Goal: Ask a question: Seek information or help from site administrators or community

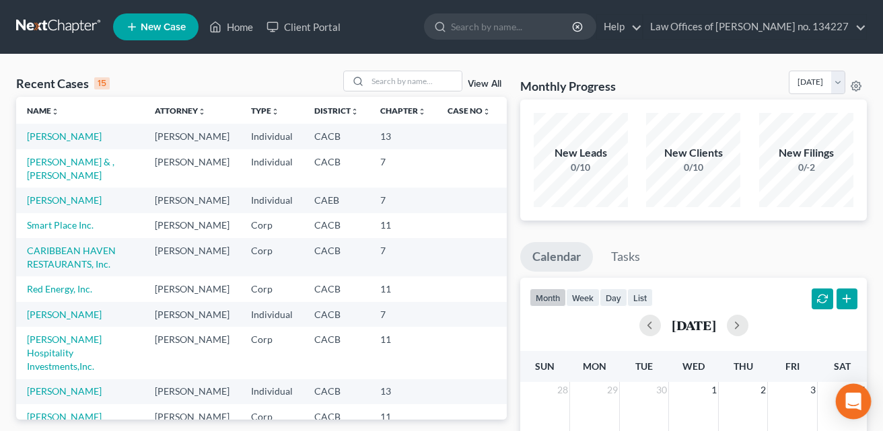
click at [846, 400] on icon "Open Intercom Messenger" at bounding box center [852, 401] width 15 height 17
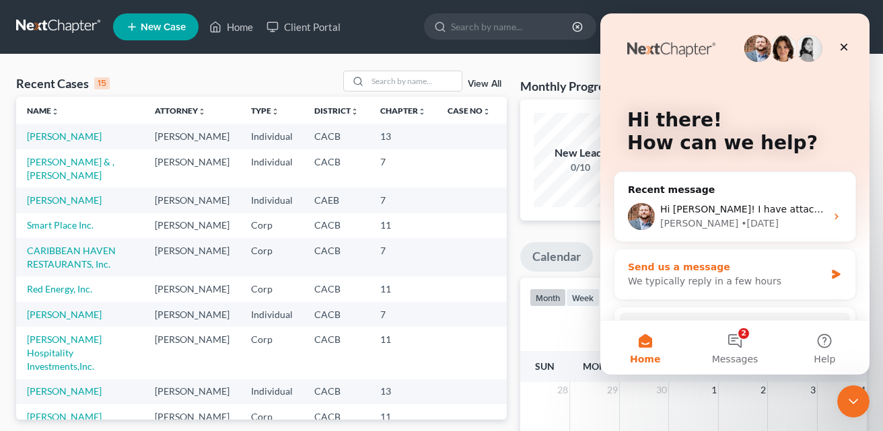
click at [682, 272] on div "Send us a message" at bounding box center [726, 267] width 197 height 14
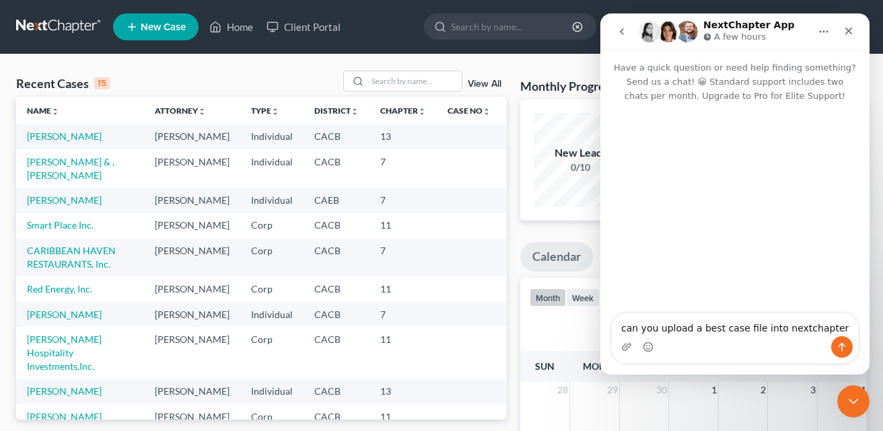
type textarea "can you upload a best case file into nextchapter"
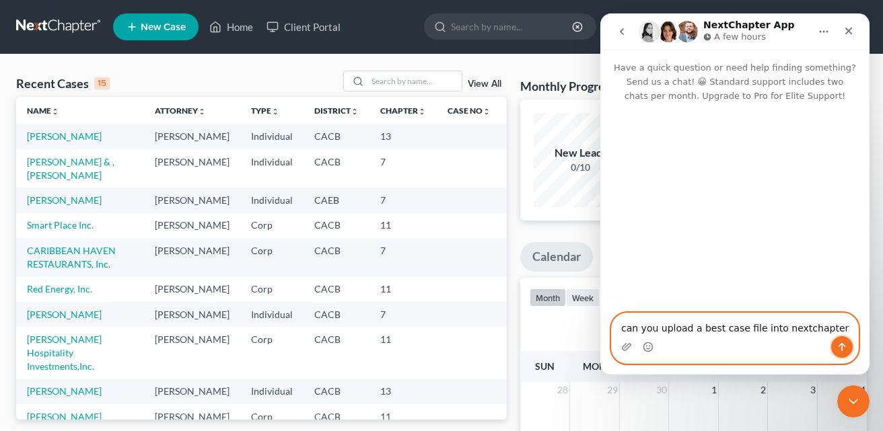
click at [840, 346] on icon "Send a message…" at bounding box center [841, 347] width 11 height 11
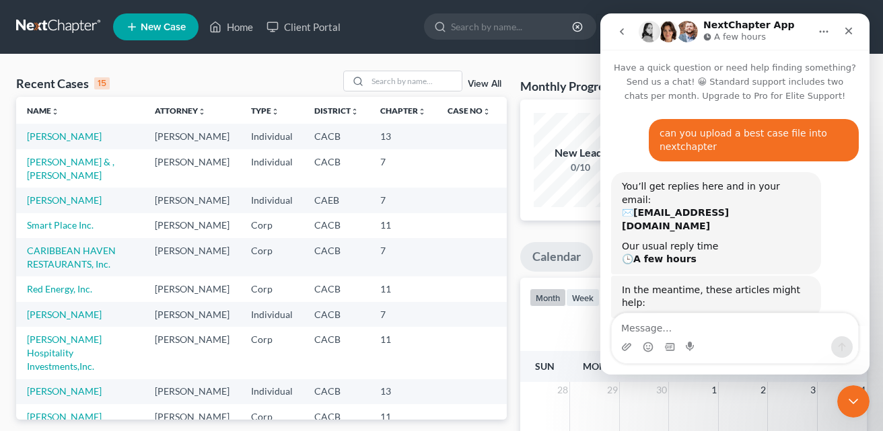
scroll to position [171, 0]
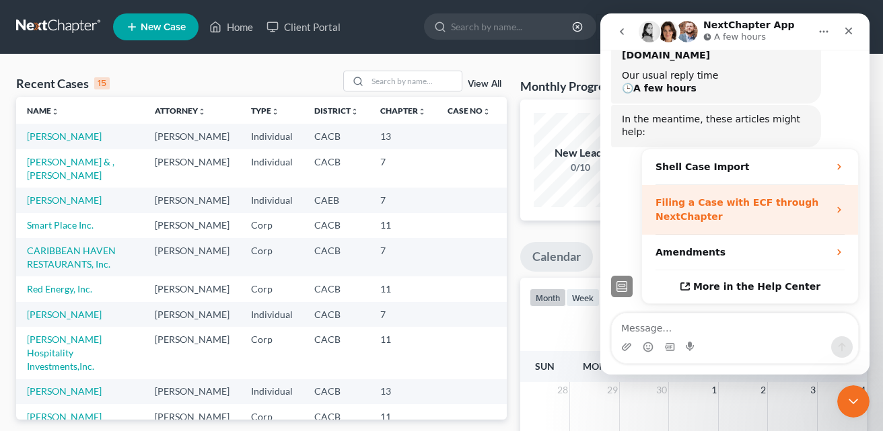
click at [811, 196] on div "Filing a Case with ECF through NextChapter" at bounding box center [741, 210] width 173 height 28
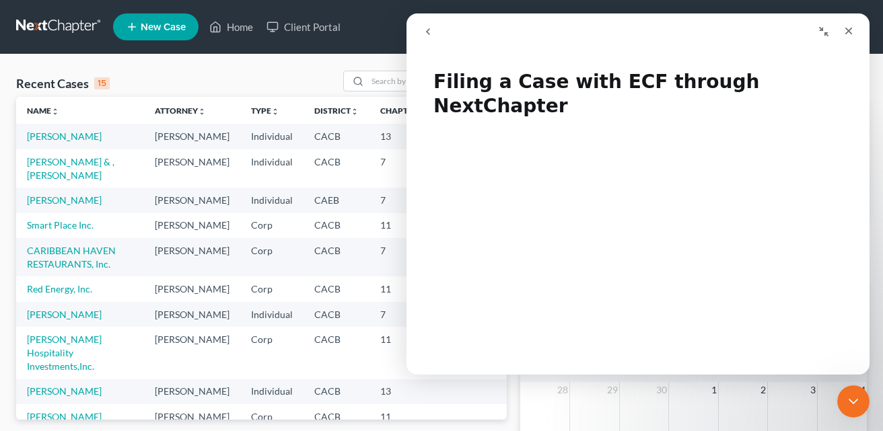
scroll to position [0, 0]
click at [851, 30] on icon "Close" at bounding box center [848, 31] width 11 height 11
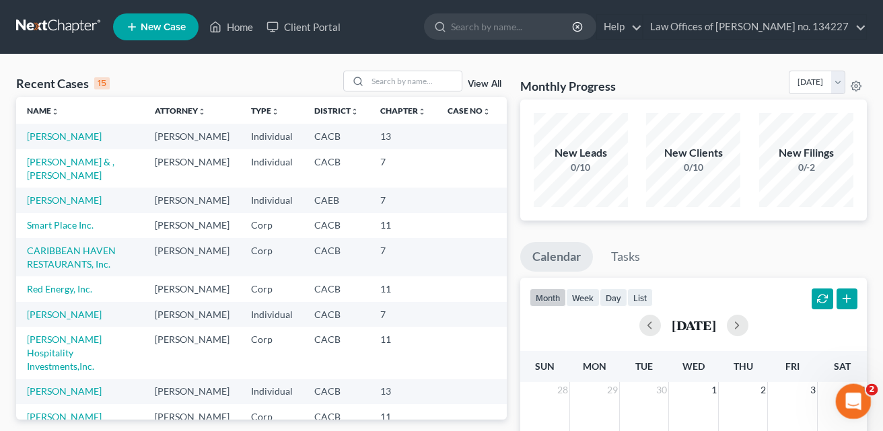
click at [854, 405] on icon "Open Intercom Messenger" at bounding box center [851, 400] width 22 height 22
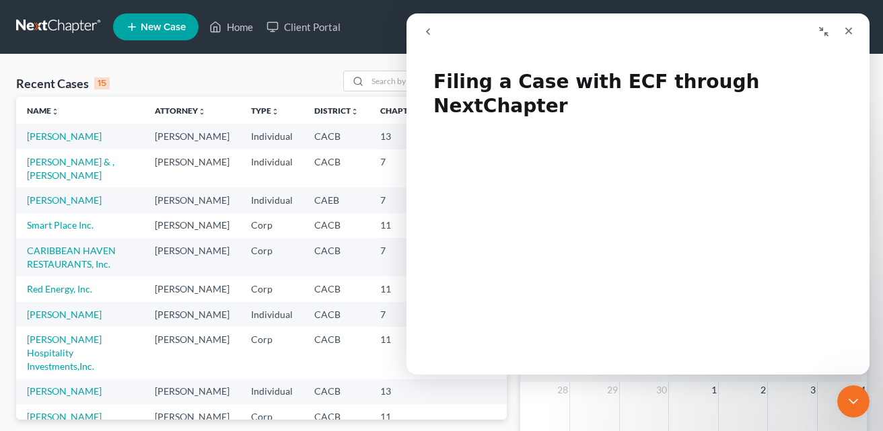
click at [433, 33] on button "go back" at bounding box center [428, 32] width 26 height 26
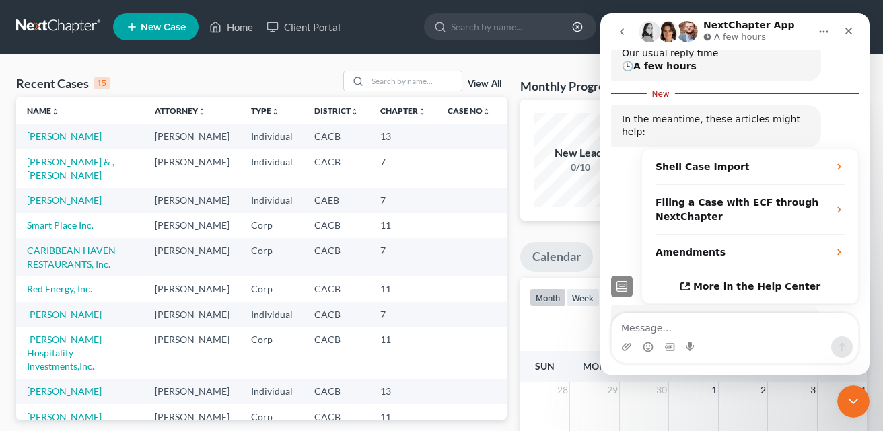
scroll to position [178, 0]
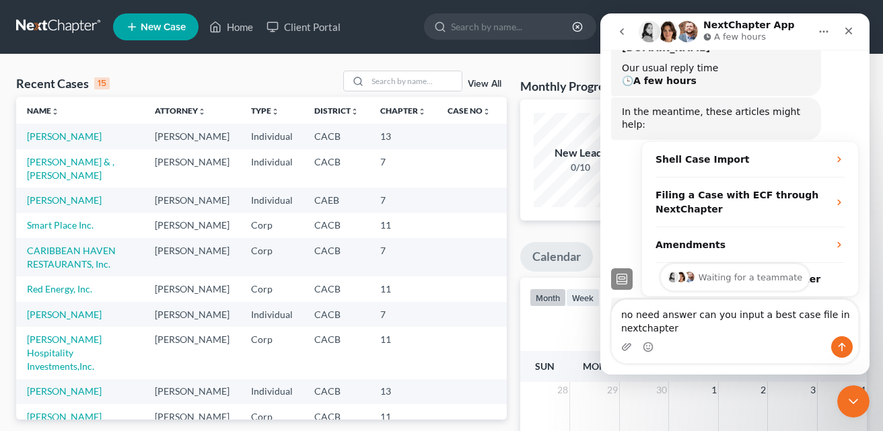
type textarea "no need answer can you input a best case file in nextchapter"
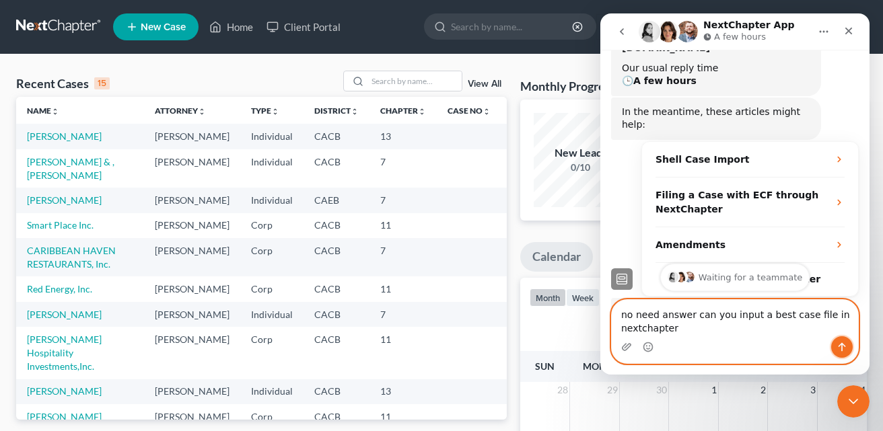
click at [843, 346] on icon "Send a message…" at bounding box center [841, 347] width 11 height 11
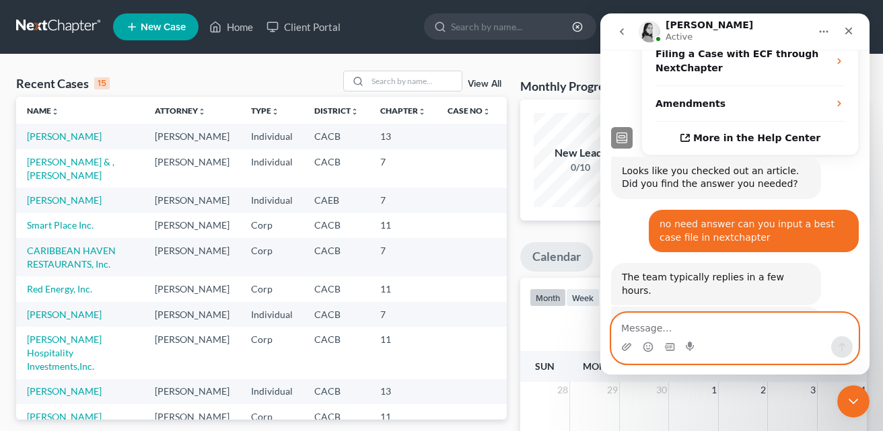
scroll to position [646, 0]
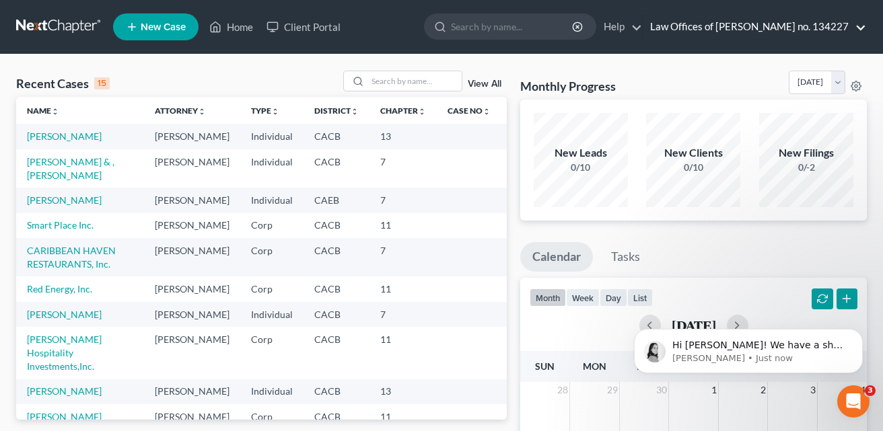
click at [859, 30] on link "Law Offices of [PERSON_NAME] no. 134227" at bounding box center [754, 27] width 223 height 24
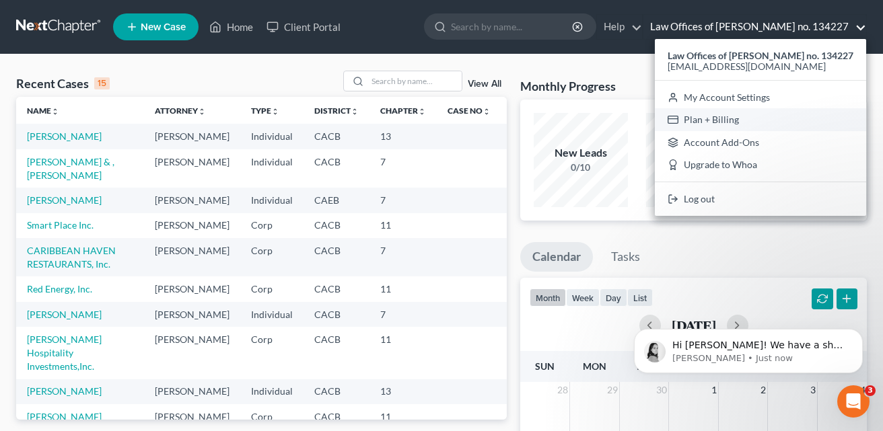
click at [713, 123] on link "Plan + Billing" at bounding box center [760, 119] width 211 height 23
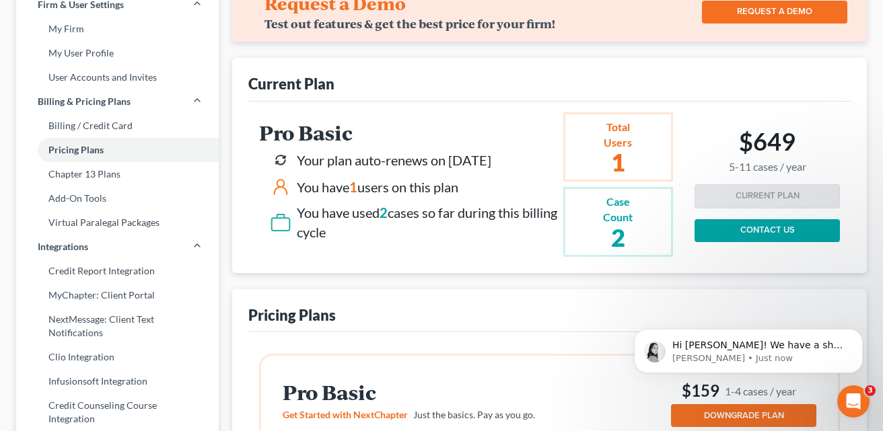
scroll to position [96, 0]
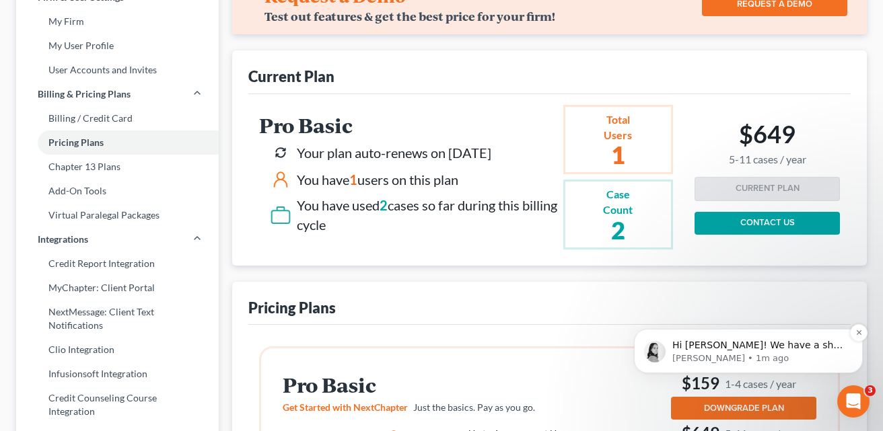
click at [710, 354] on p "[PERSON_NAME] • 1m ago" at bounding box center [759, 359] width 174 height 12
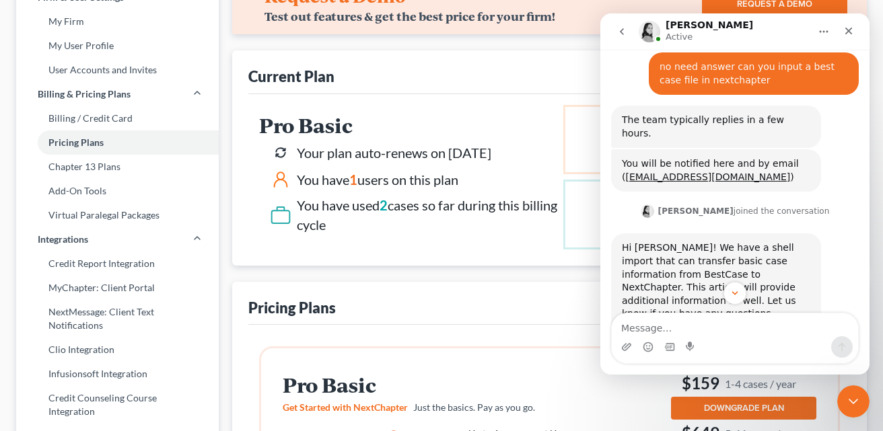
scroll to position [488, 0]
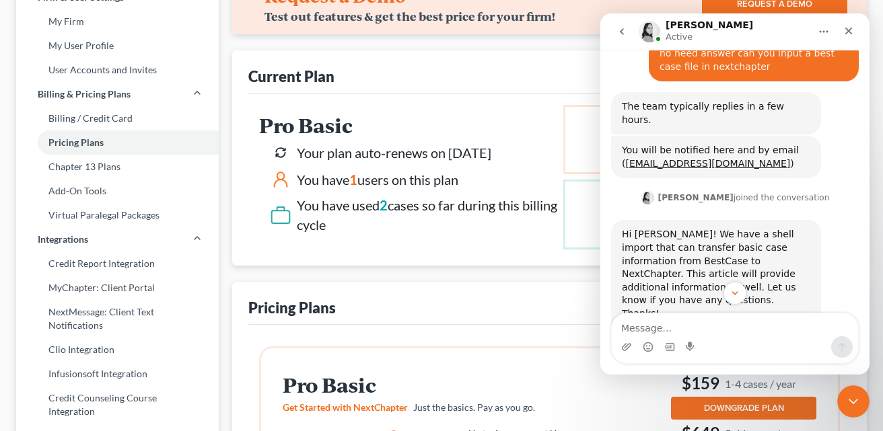
click at [689, 332] on div "Shell Case Import" at bounding box center [716, 339] width 160 height 14
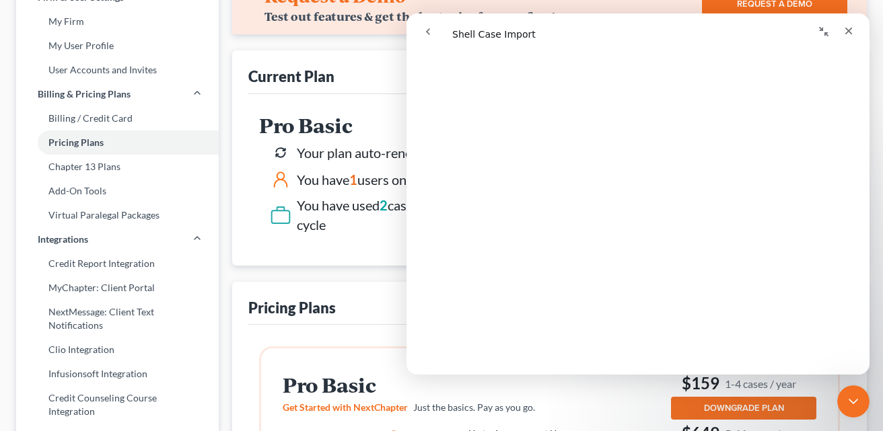
scroll to position [289, 0]
click at [605, 326] on span "😞" at bounding box center [603, 319] width 26 height 36
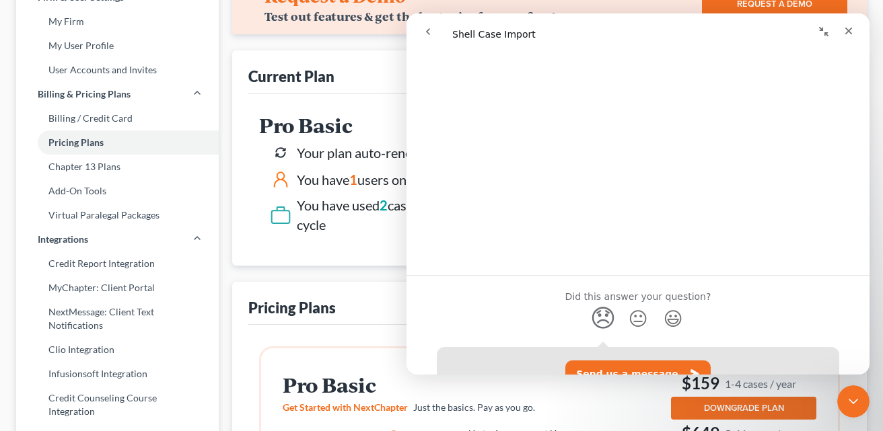
scroll to position [381, 0]
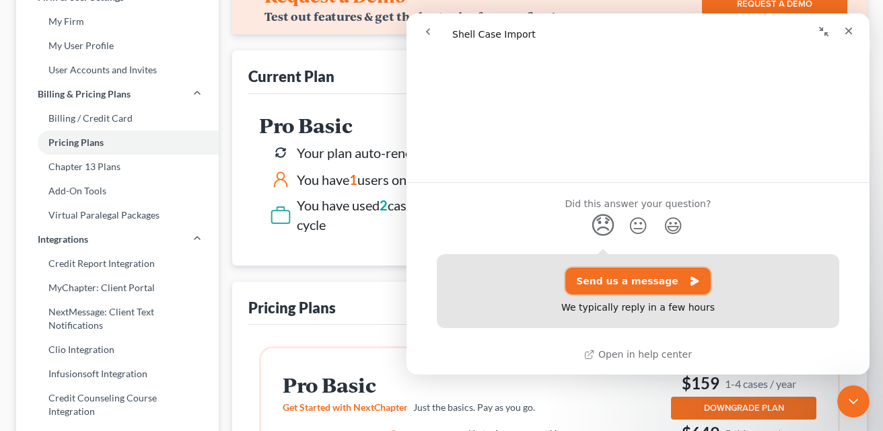
click at [633, 285] on button "Send us a message" at bounding box center [637, 281] width 145 height 27
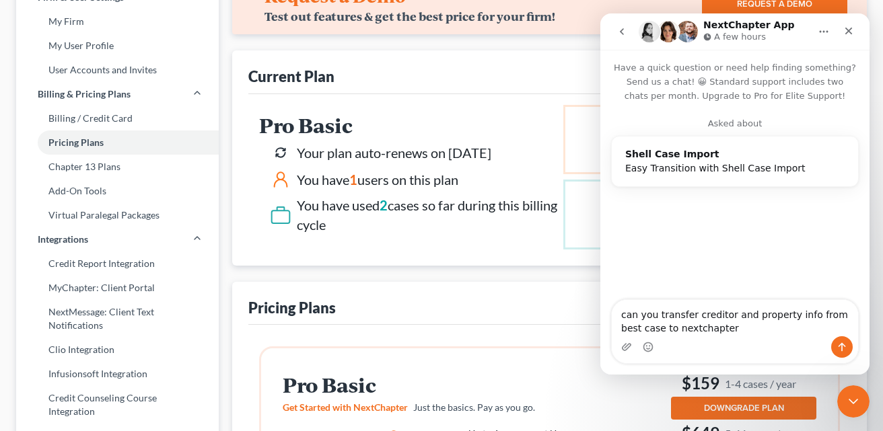
type textarea "can you transfer creditor and property info from best case to nextchapter"
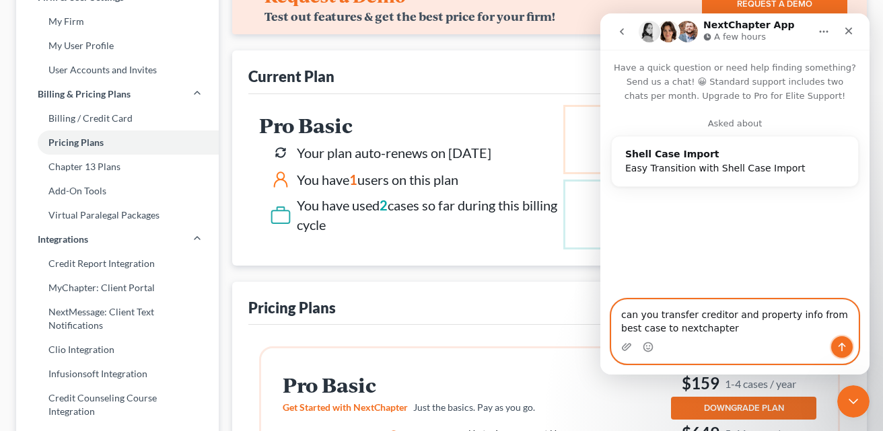
click at [844, 344] on icon "Send a message…" at bounding box center [841, 347] width 11 height 11
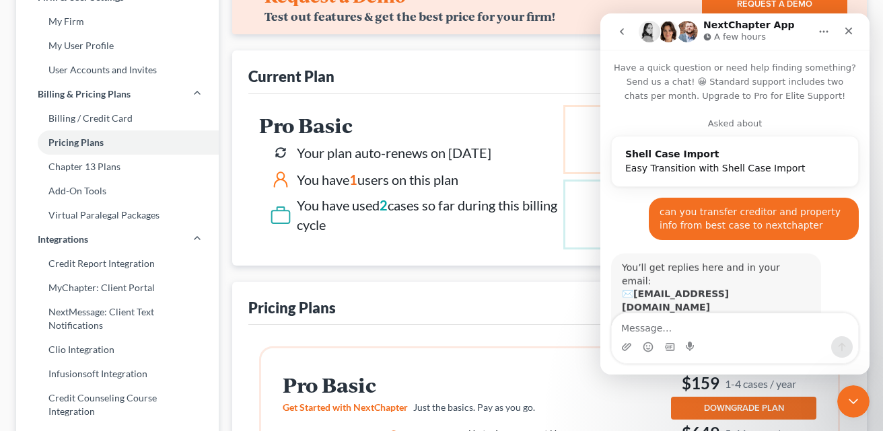
scroll to position [77, 0]
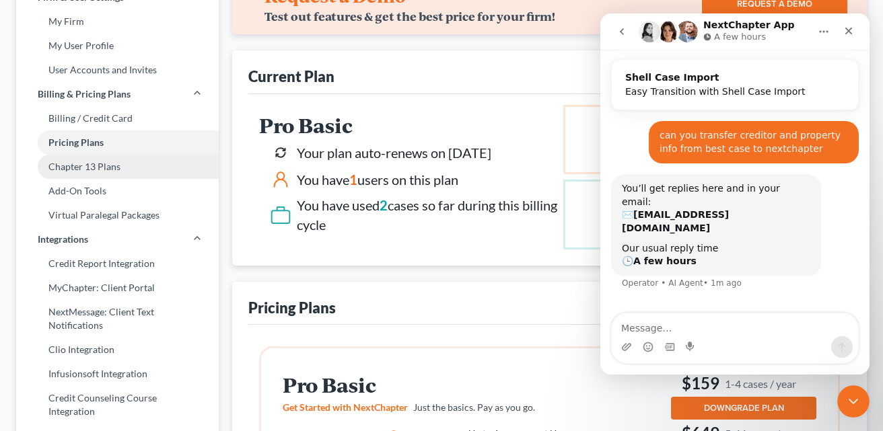
click at [75, 166] on link "Chapter 13 Plans" at bounding box center [117, 167] width 203 height 24
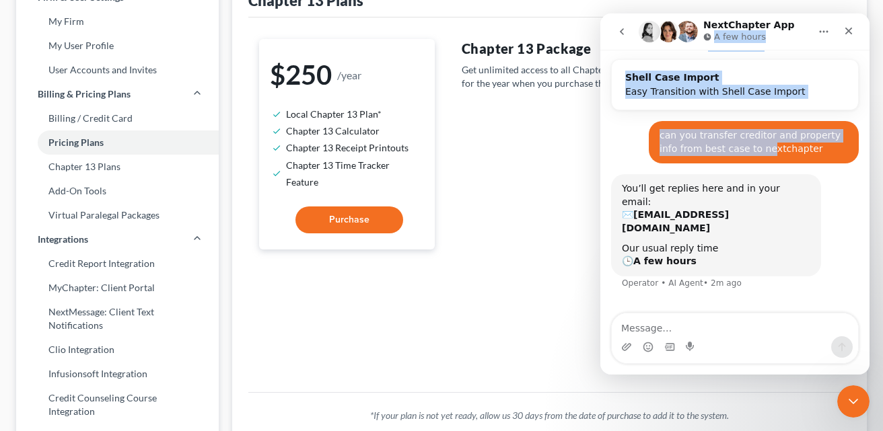
drag, startPoint x: 800, startPoint y: 24, endPoint x: 747, endPoint y: 147, distance: 133.5
click at [747, 147] on div "NextChapter App A few hours Have a quick question or need help finding somethin…" at bounding box center [734, 193] width 269 height 361
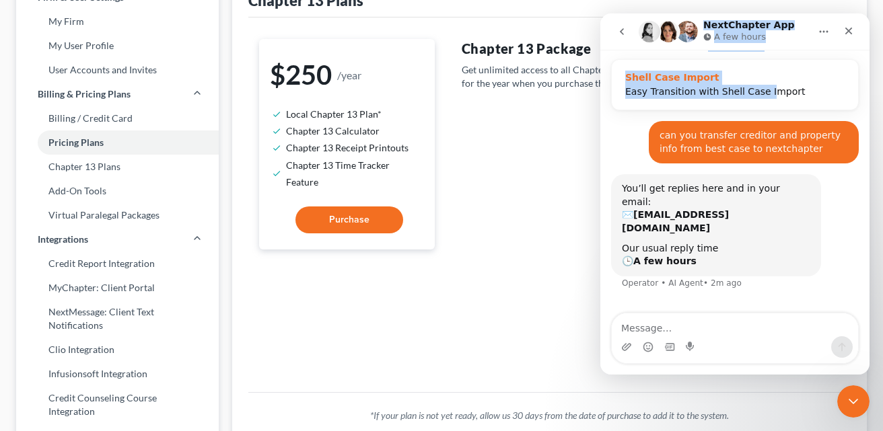
drag, startPoint x: 805, startPoint y: 18, endPoint x: 768, endPoint y: 88, distance: 79.2
click at [768, 88] on div "NextChapter App A few hours Have a quick question or need help finding somethin…" at bounding box center [734, 193] width 269 height 361
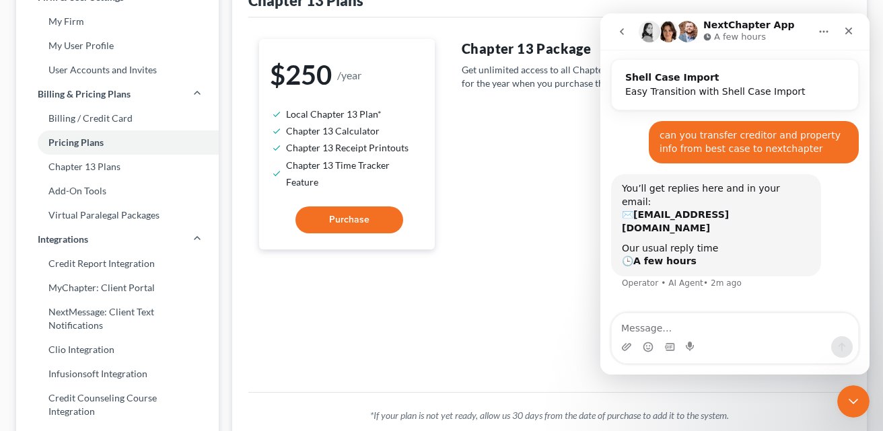
click at [616, 159] on div "can you transfer creditor and property info from best case to nextchapter [PERS…" at bounding box center [735, 147] width 248 height 53
drag, startPoint x: 799, startPoint y: 20, endPoint x: 790, endPoint y: 16, distance: 9.4
click at [789, 20] on div "NextChapter App A few hours" at bounding box center [735, 32] width 252 height 26
drag, startPoint x: 610, startPoint y: 287, endPoint x: 478, endPoint y: 311, distance: 134.1
click at [600, 311] on html "NextChapter App A few hours Have a quick question or need help finding somethin…" at bounding box center [734, 193] width 269 height 361
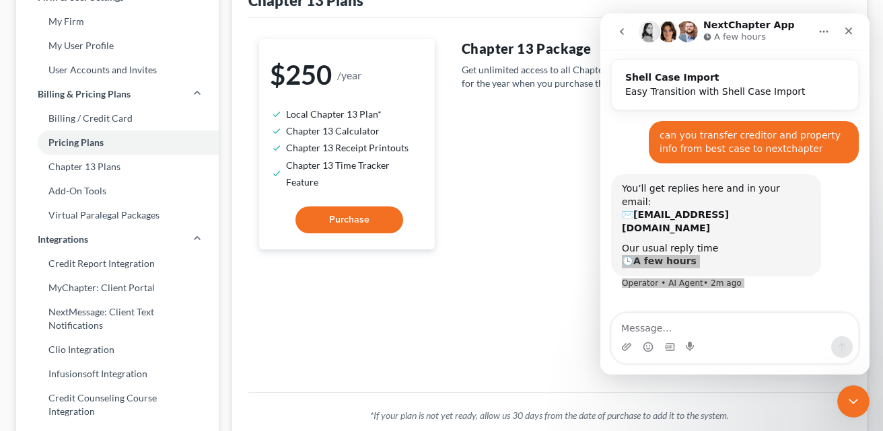
click at [326, 334] on div "$250 /year Local Chapter 13 Plan* Chapter 13 Calculator Chapter 13 Receipt Prin…" at bounding box center [347, 205] width 203 height 332
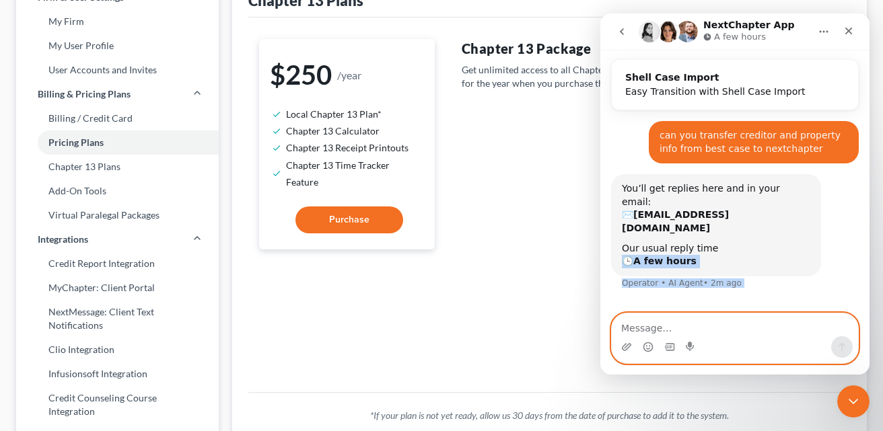
click at [645, 326] on textarea "Message…" at bounding box center [735, 325] width 246 height 23
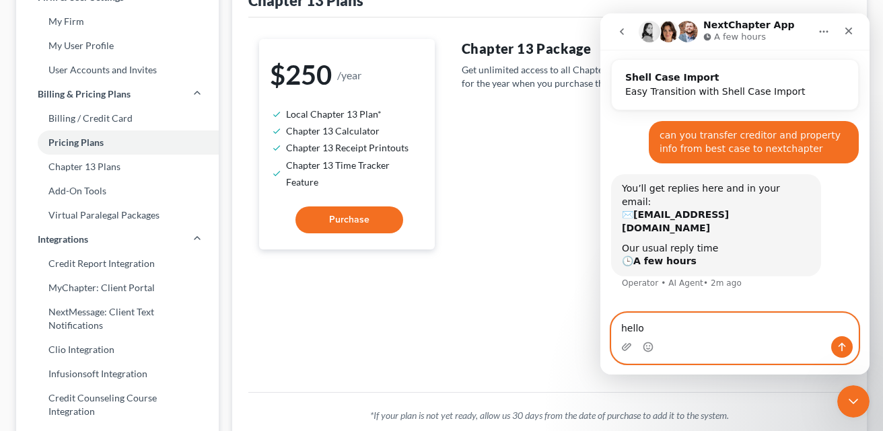
type textarea "hello"
click at [848, 340] on button "Send a message…" at bounding box center [842, 347] width 22 height 22
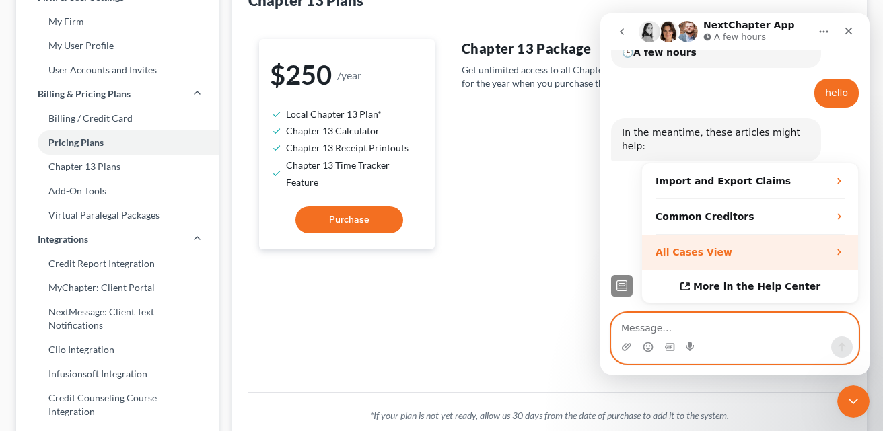
scroll to position [285, 0]
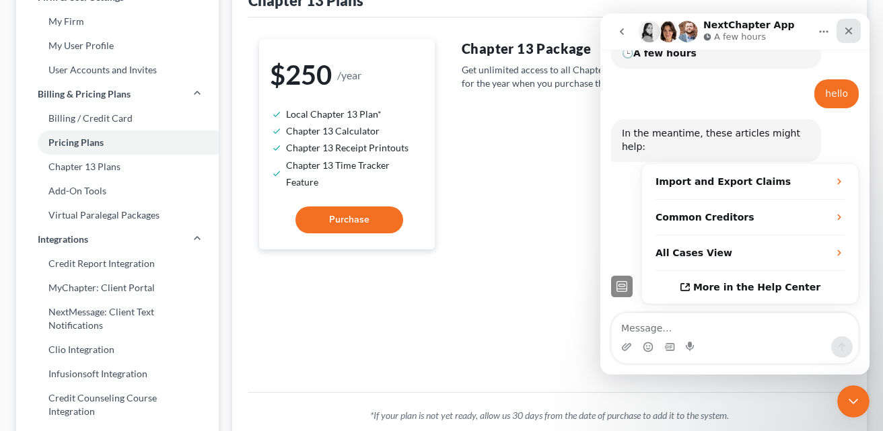
click at [849, 30] on icon "Close" at bounding box center [848, 31] width 7 height 7
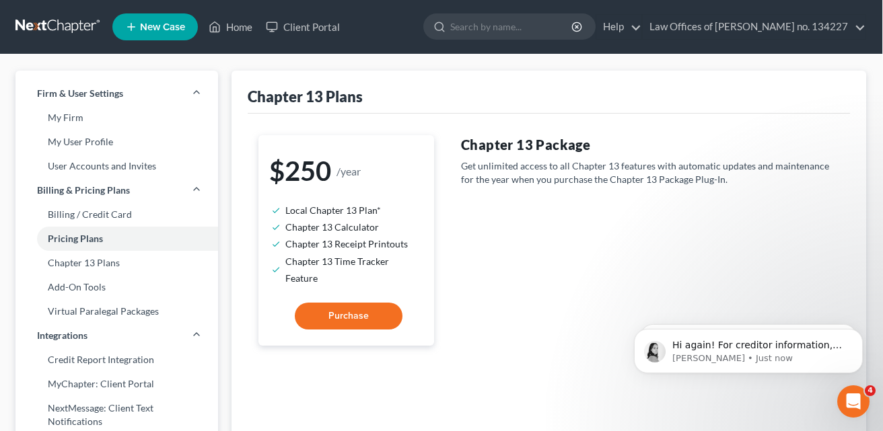
scroll to position [0, 1]
click at [859, 25] on link "Law Offices of [PERSON_NAME] no. 134227" at bounding box center [754, 27] width 223 height 24
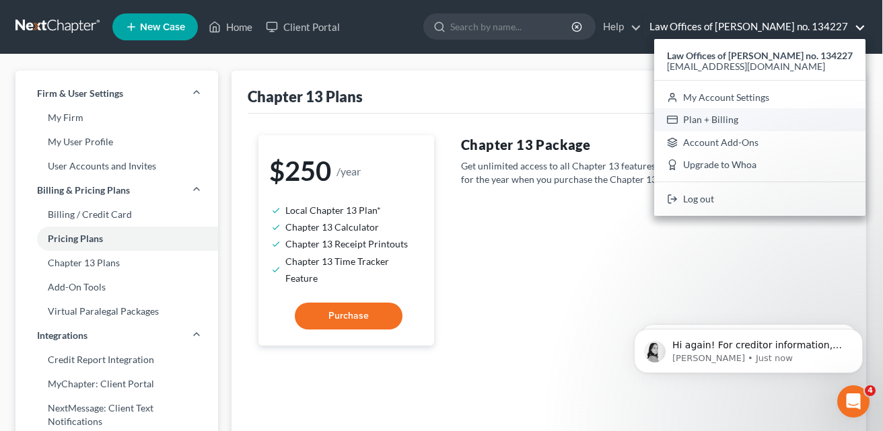
click at [677, 120] on link "Plan + Billing" at bounding box center [759, 119] width 211 height 23
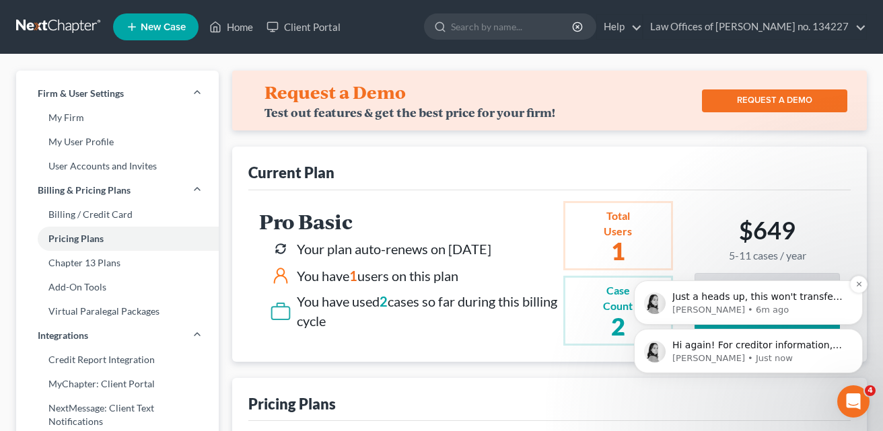
click at [729, 314] on p "[PERSON_NAME] • 6m ago" at bounding box center [759, 310] width 174 height 12
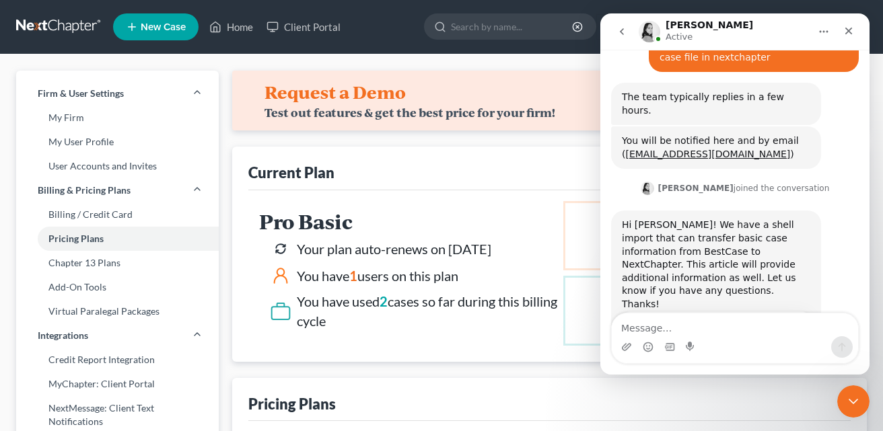
scroll to position [576, 0]
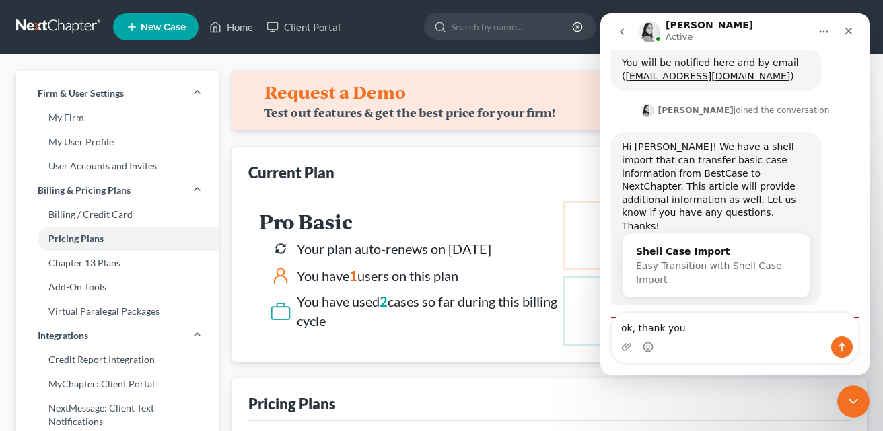
type textarea "ok, thank you"
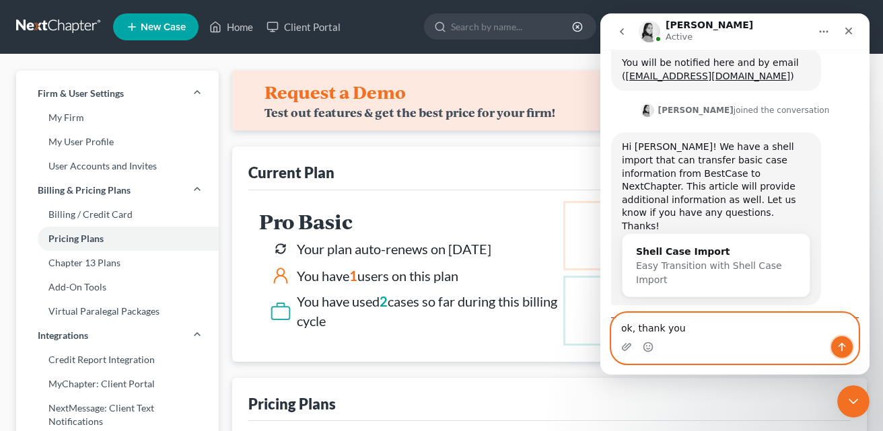
click at [846, 349] on icon "Send a message…" at bounding box center [841, 347] width 11 height 11
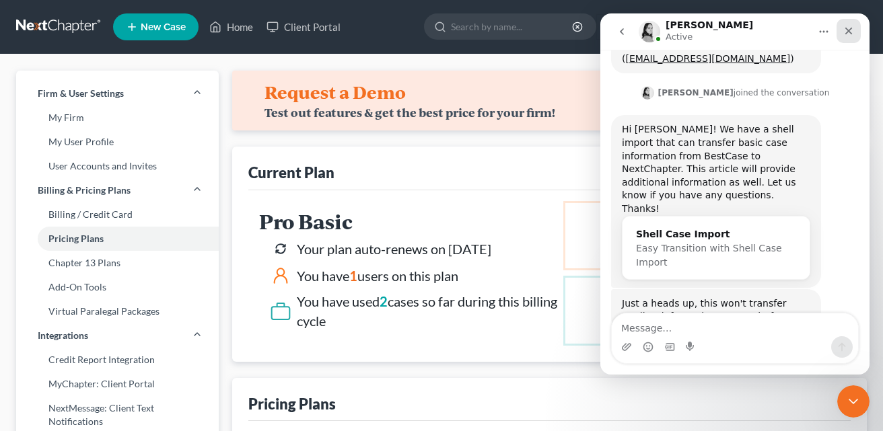
click at [846, 32] on icon "Close" at bounding box center [848, 31] width 7 height 7
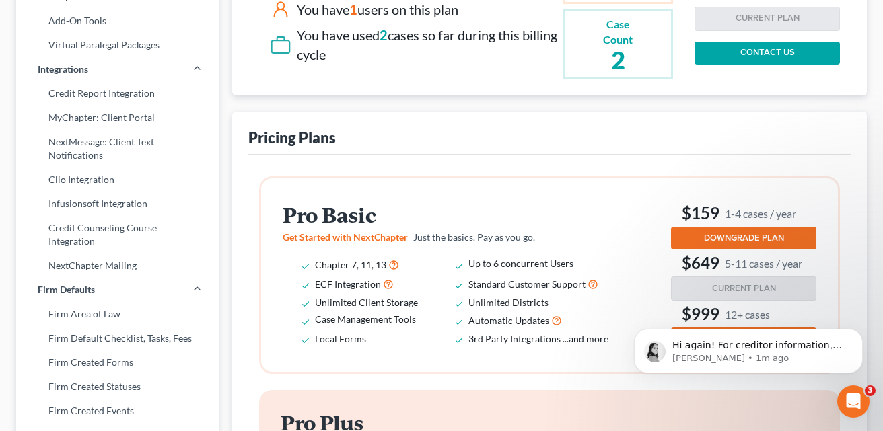
scroll to position [210, 0]
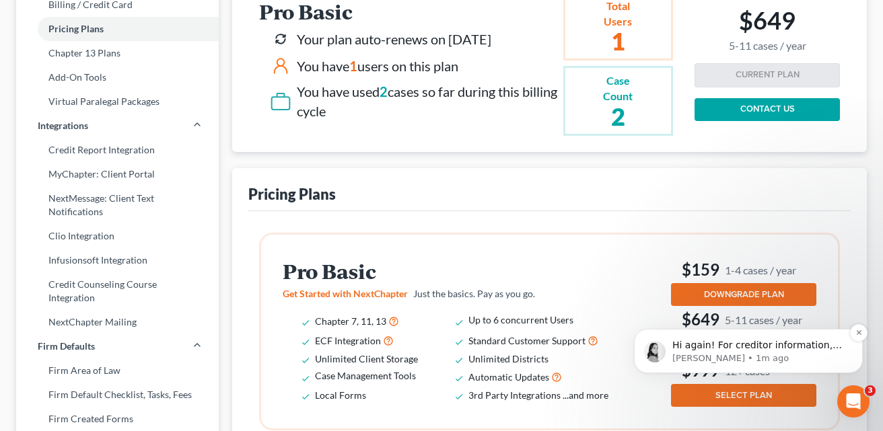
click at [704, 346] on span "Hi again! For creditor information, you would need to compile the BestCase info…" at bounding box center [758, 399] width 172 height 118
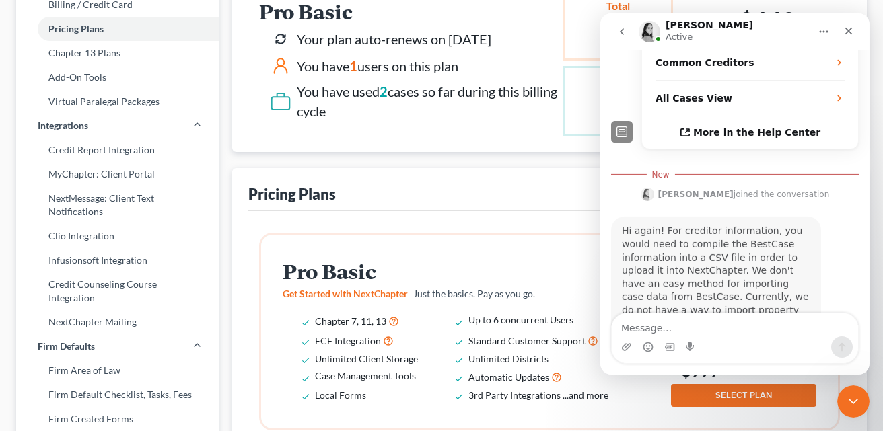
scroll to position [507, 0]
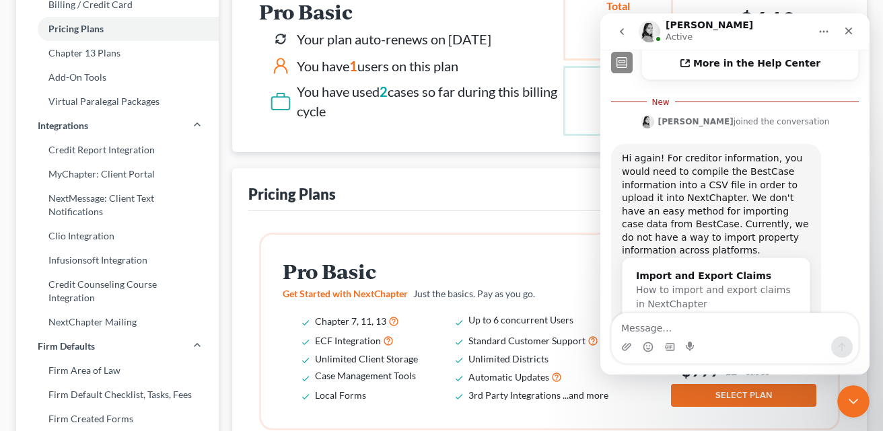
click at [723, 291] on div "Hi again! For creditor information, you would need to compile the BestCase info…" at bounding box center [735, 251] width 248 height 215
click at [847, 30] on icon "Close" at bounding box center [848, 31] width 7 height 7
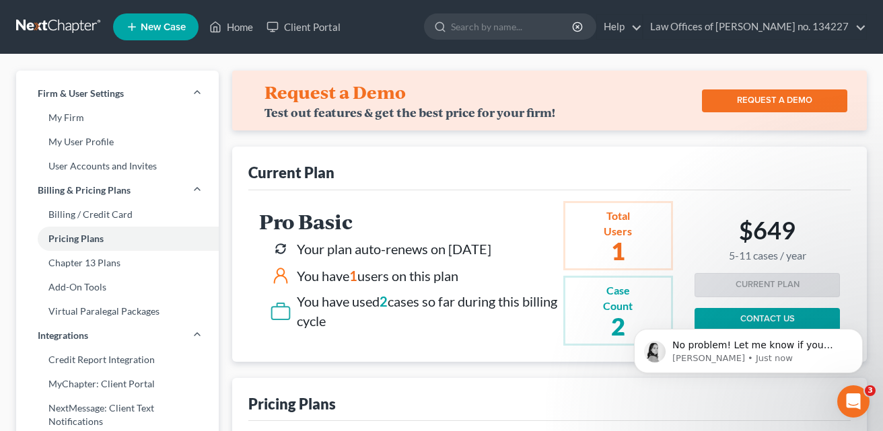
scroll to position [0, 0]
